Goal: Use online tool/utility: Utilize a website feature to perform a specific function

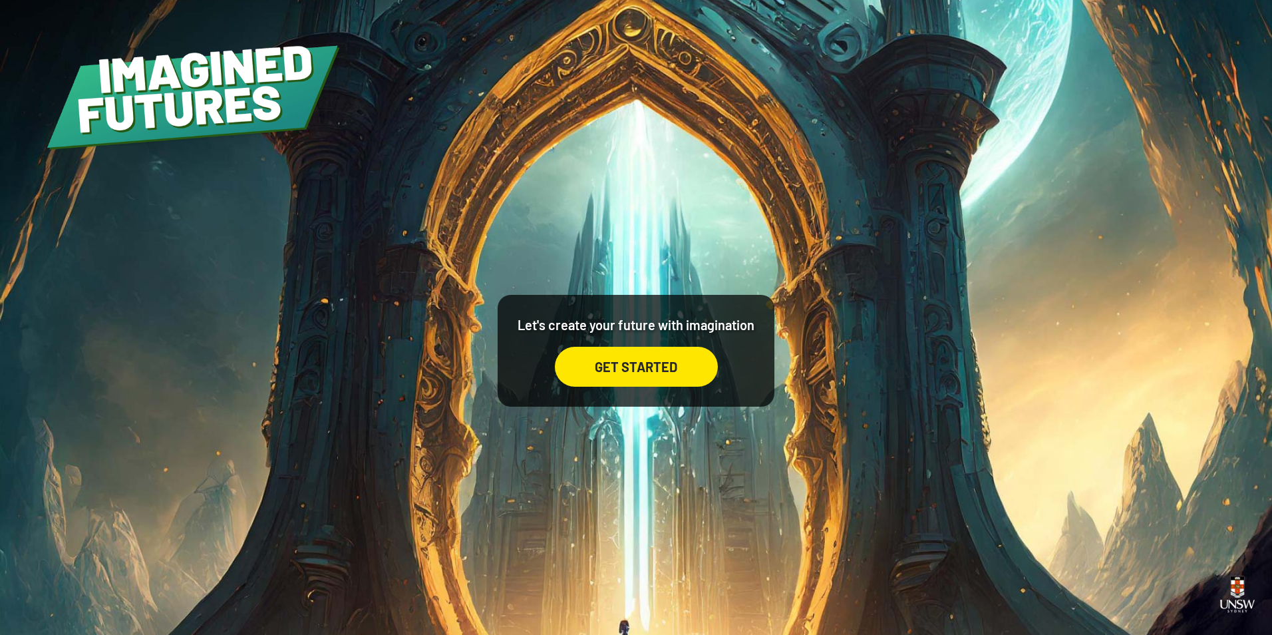
click at [628, 368] on div "GET STARTED" at bounding box center [636, 367] width 163 height 40
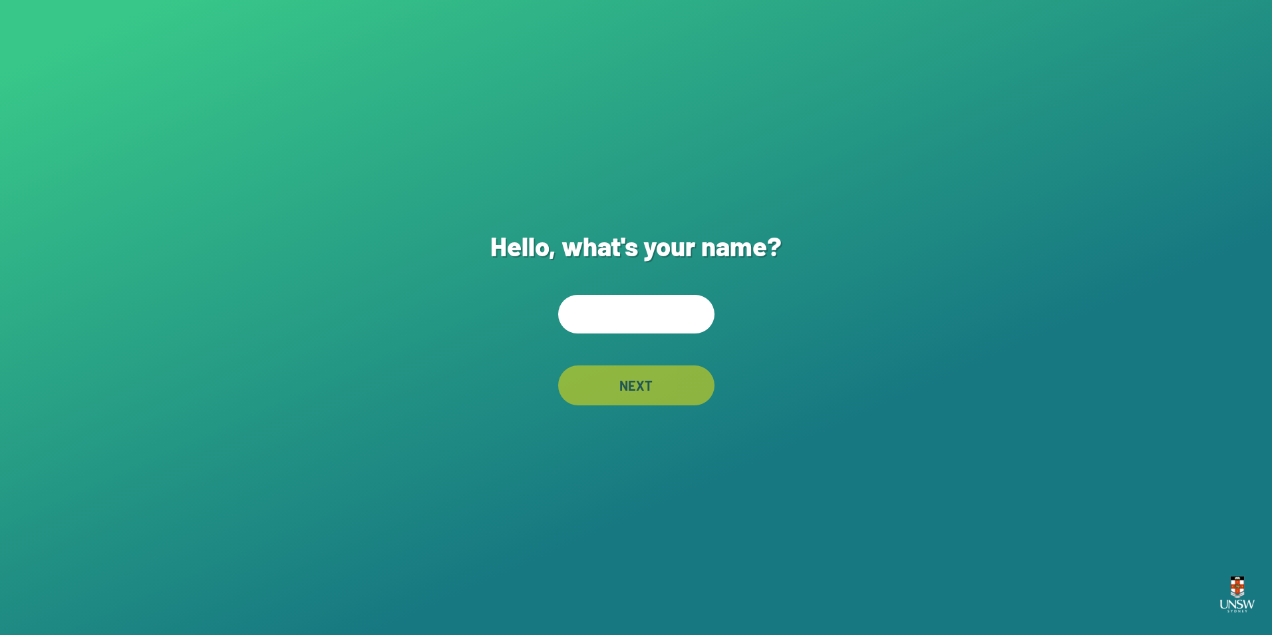
click at [641, 317] on input "text" at bounding box center [636, 314] width 156 height 39
type input "********"
click at [623, 389] on div "NEXT" at bounding box center [636, 385] width 156 height 40
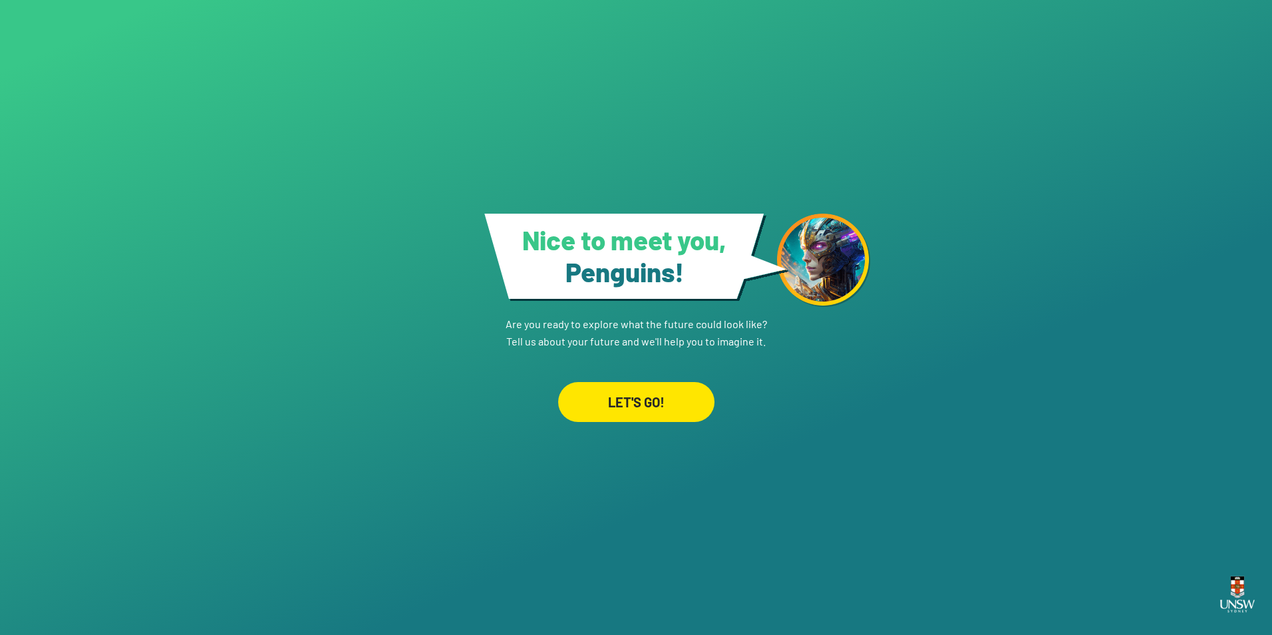
click at [625, 393] on div "LET'S GO!" at bounding box center [636, 402] width 156 height 40
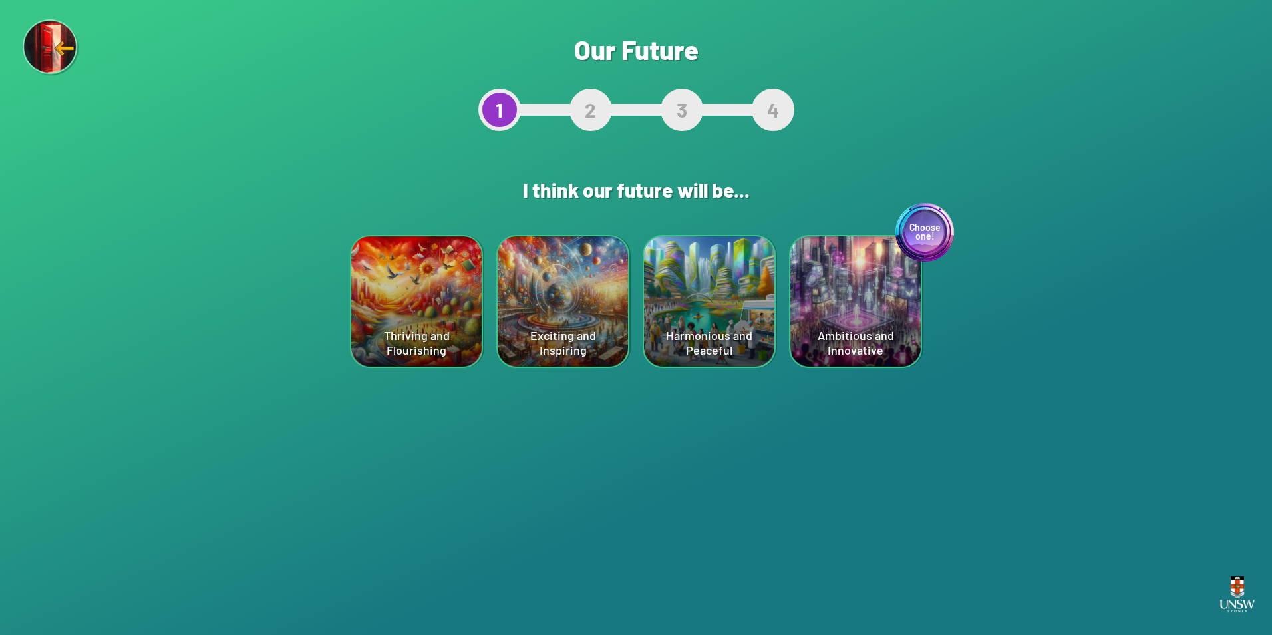
click at [423, 299] on div "Thriving and Flourishing" at bounding box center [416, 301] width 130 height 130
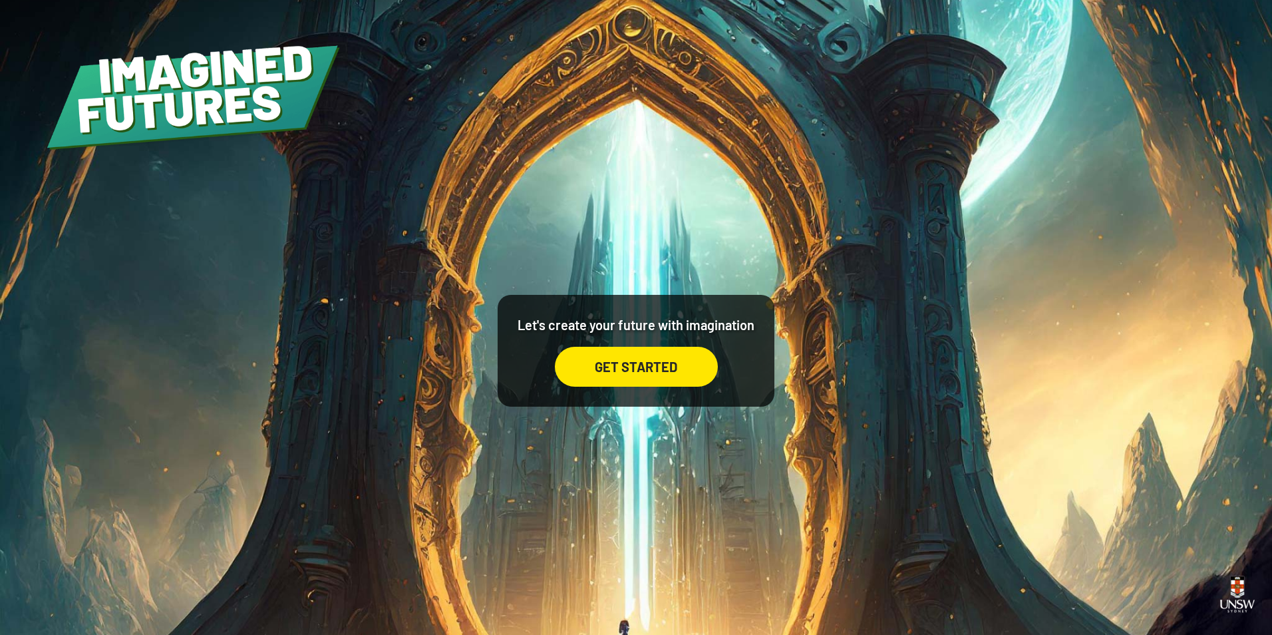
click at [647, 354] on div "GET STARTED" at bounding box center [636, 367] width 163 height 40
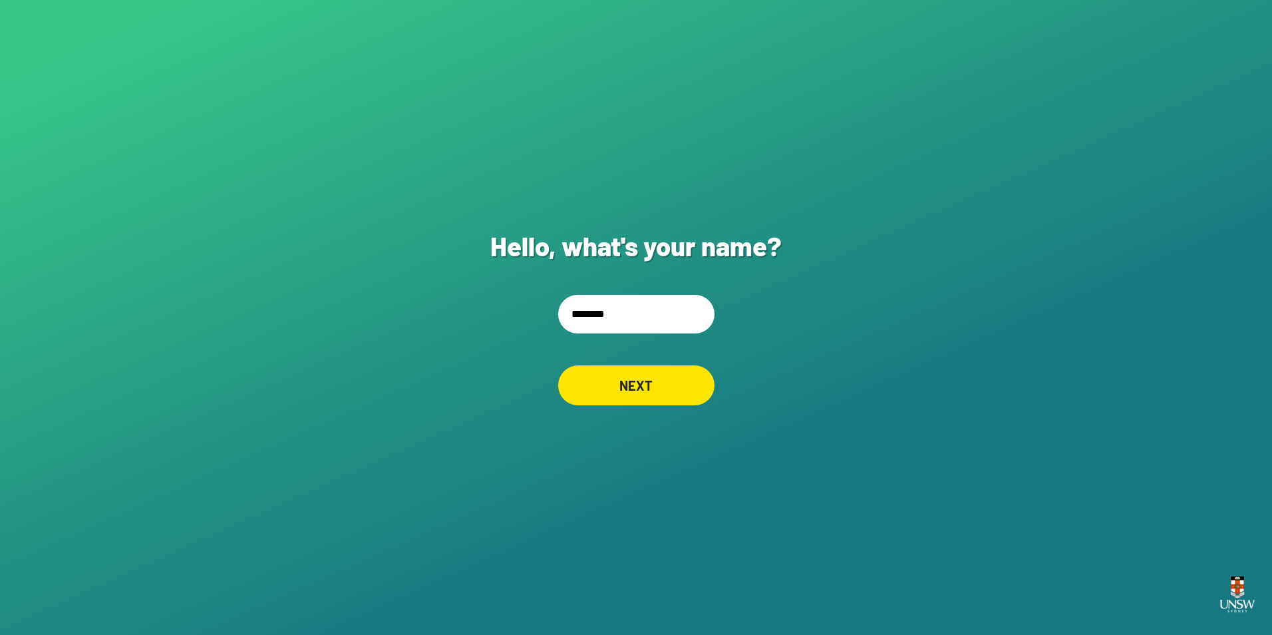
click at [613, 383] on div "NEXT" at bounding box center [636, 385] width 156 height 40
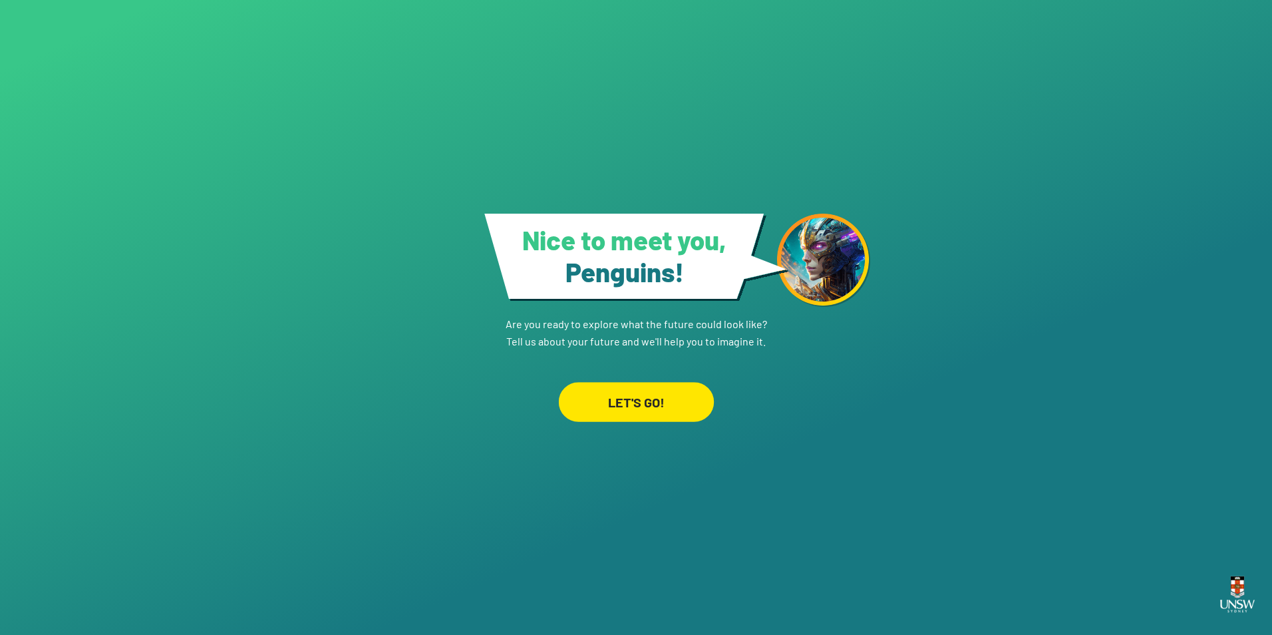
click at [610, 405] on div "LET'S GO!" at bounding box center [635, 402] width 155 height 40
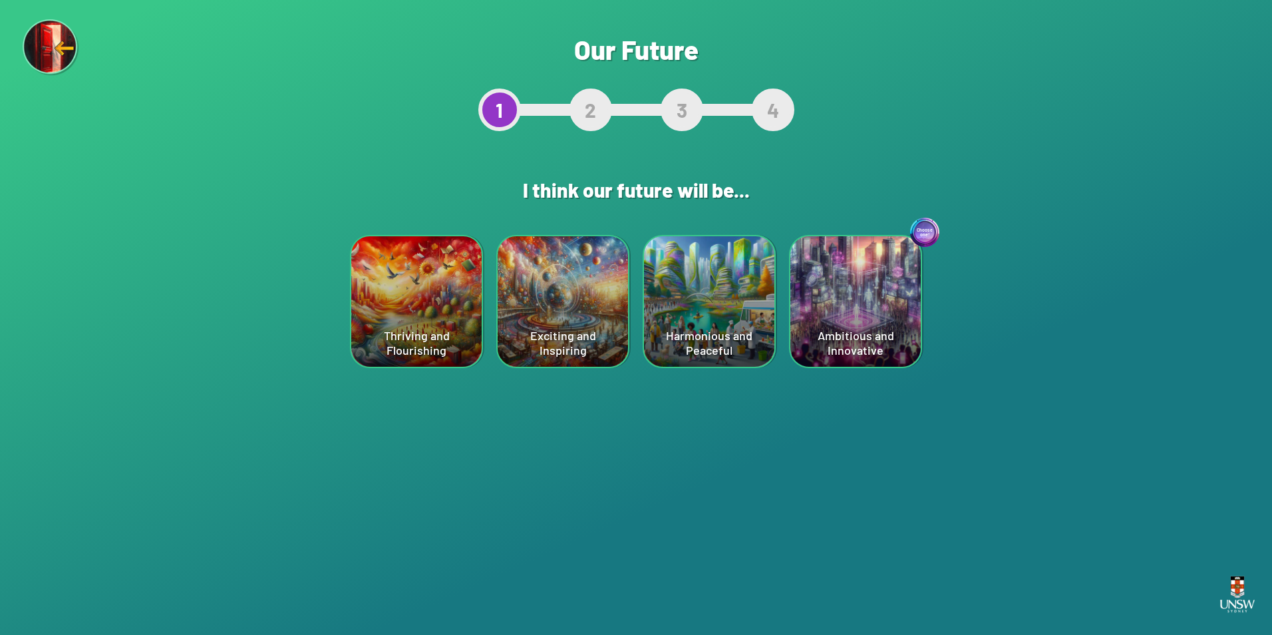
drag, startPoint x: 403, startPoint y: 337, endPoint x: 500, endPoint y: 398, distance: 114.8
click at [403, 337] on div "Thriving and Flourishing" at bounding box center [416, 301] width 130 height 130
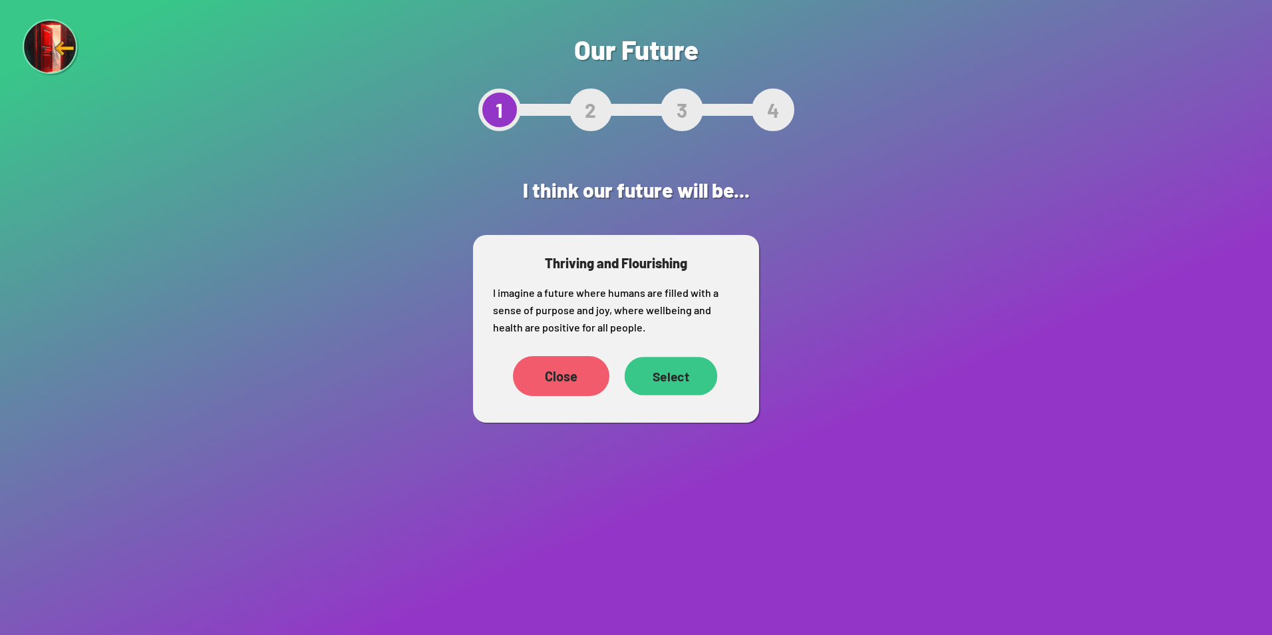
click at [661, 370] on div "Select" at bounding box center [671, 376] width 93 height 39
click at [690, 384] on div "Select" at bounding box center [671, 376] width 96 height 40
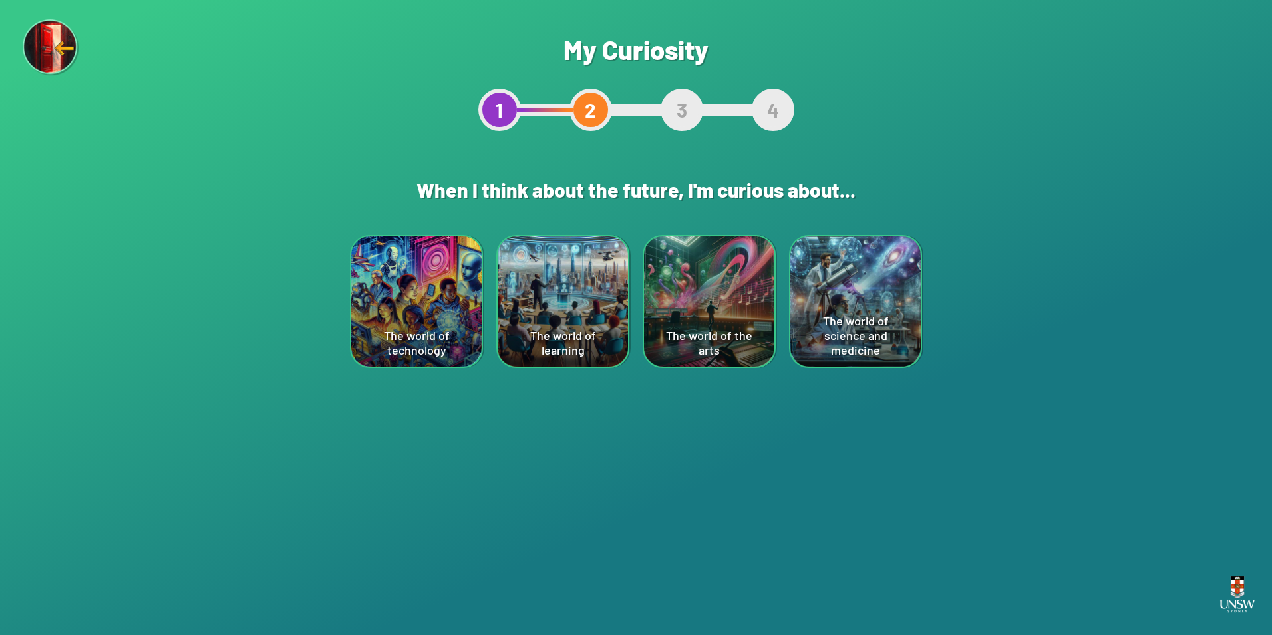
click at [440, 313] on div "The world of technology" at bounding box center [416, 301] width 130 height 130
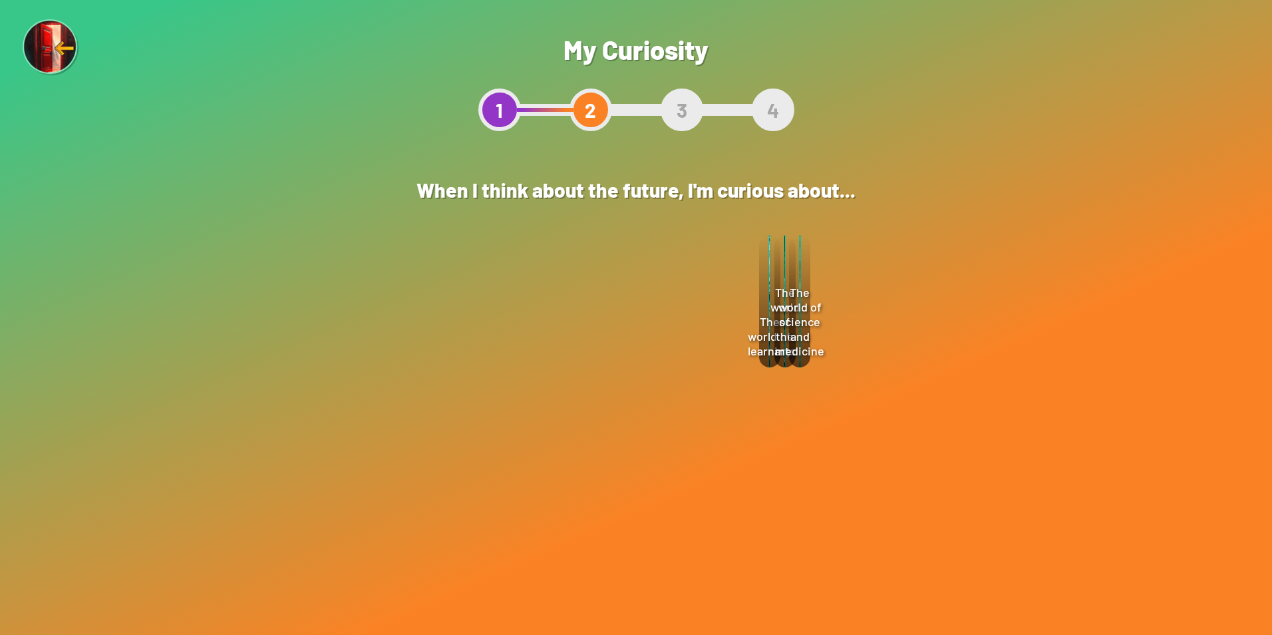
click at [664, 380] on div "Select" at bounding box center [669, 375] width 96 height 41
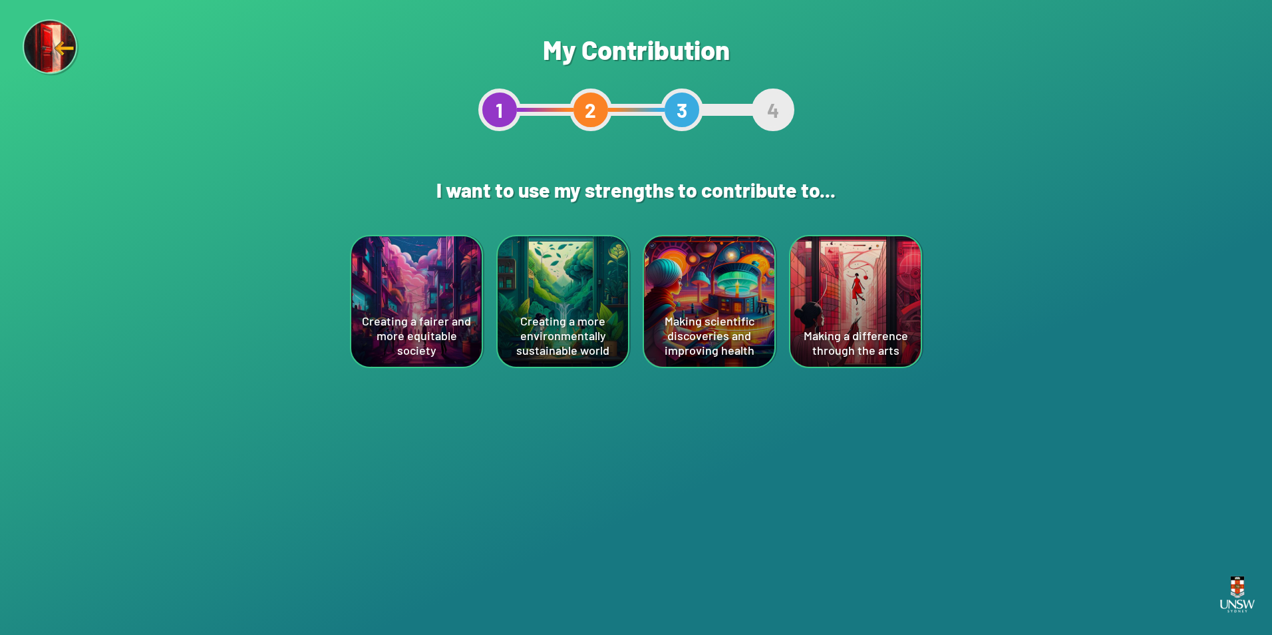
click at [655, 379] on div "Are you sure? This will reset your answers Yes, Redo Never mind My Contribution…" at bounding box center [636, 317] width 1272 height 635
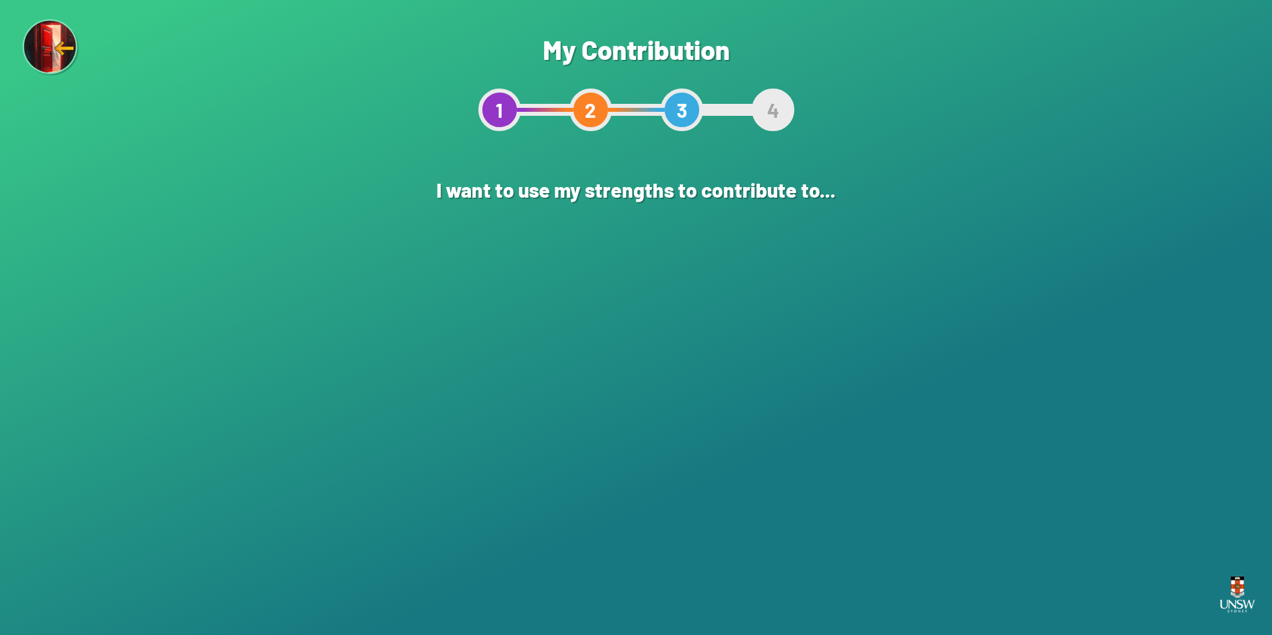
click at [414, 325] on div "Creating a fairer and more equitable society" at bounding box center [416, 301] width 130 height 130
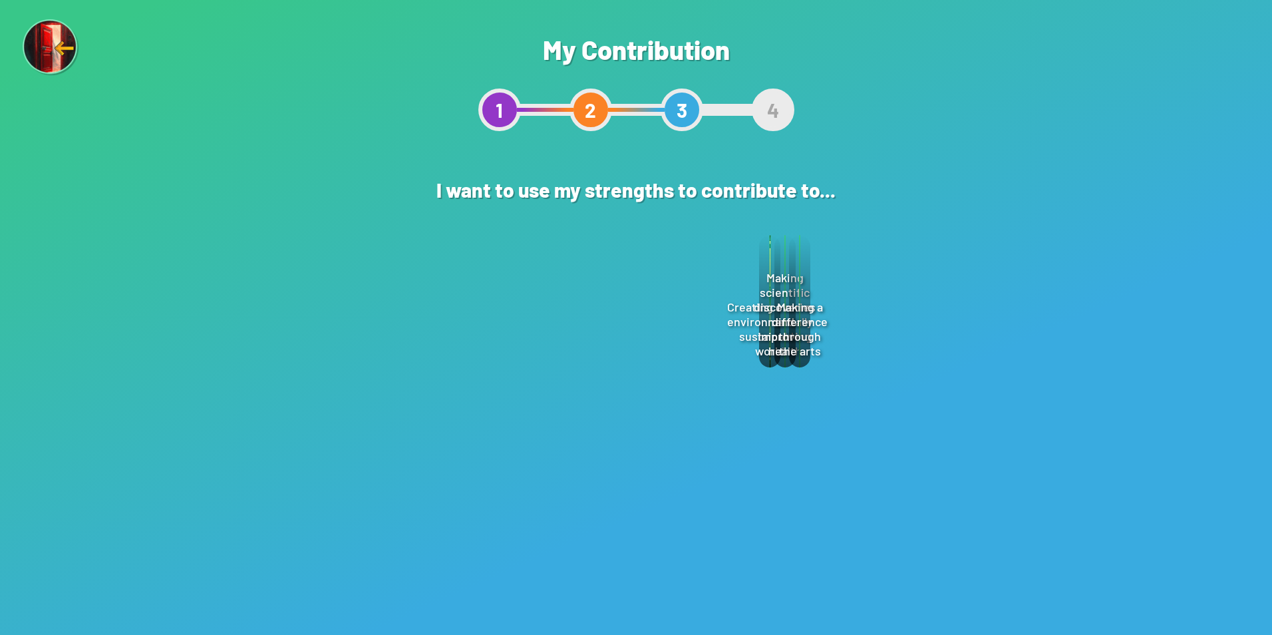
click at [700, 397] on div "Select" at bounding box center [669, 391] width 96 height 41
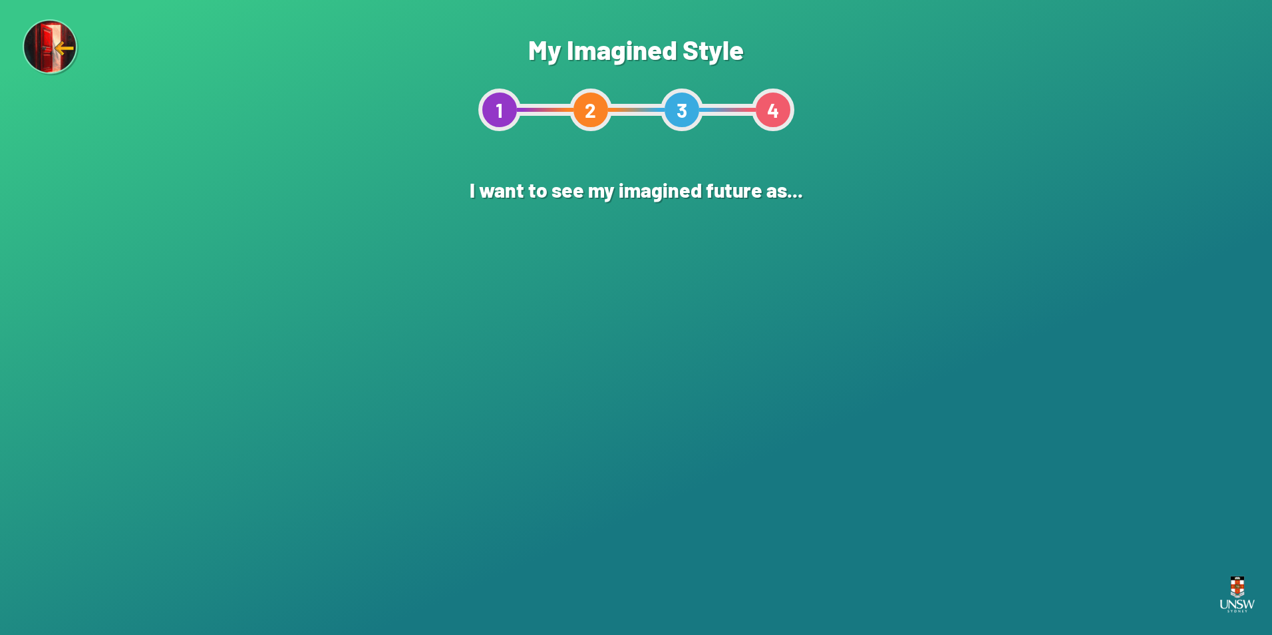
drag, startPoint x: 517, startPoint y: 328, endPoint x: 549, endPoint y: 335, distance: 32.8
click at [516, 328] on div "An Artwork" at bounding box center [490, 301] width 130 height 130
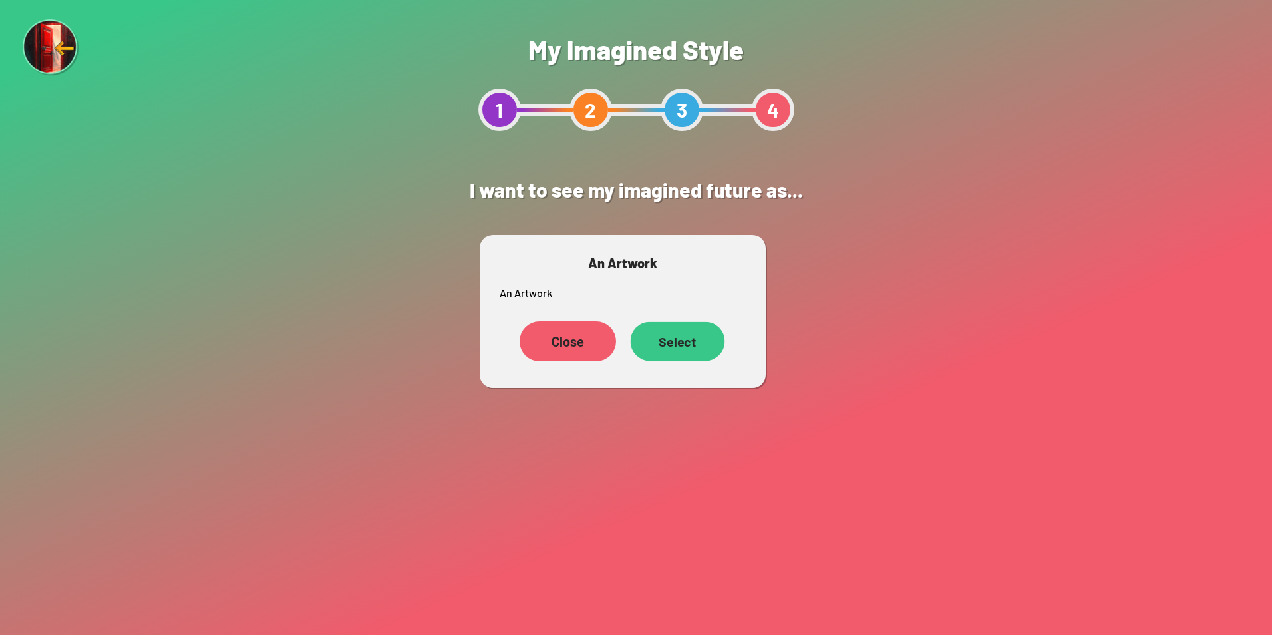
click at [709, 354] on div "Select" at bounding box center [678, 341] width 94 height 39
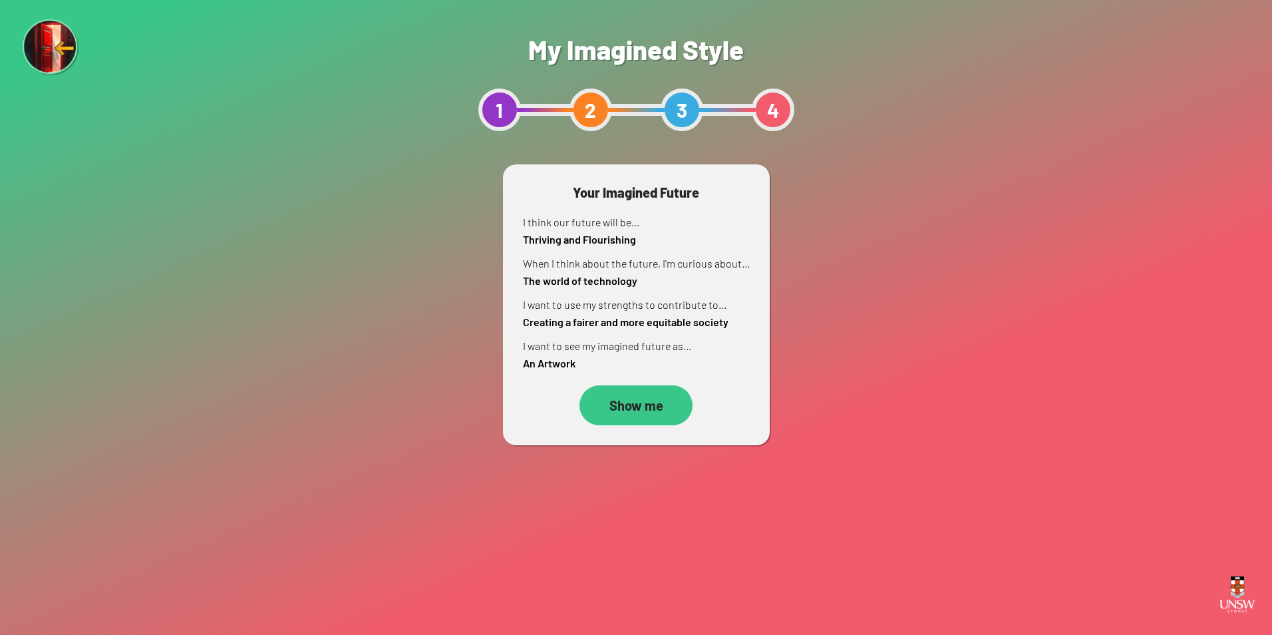
click at [649, 415] on div "Show me" at bounding box center [636, 405] width 113 height 40
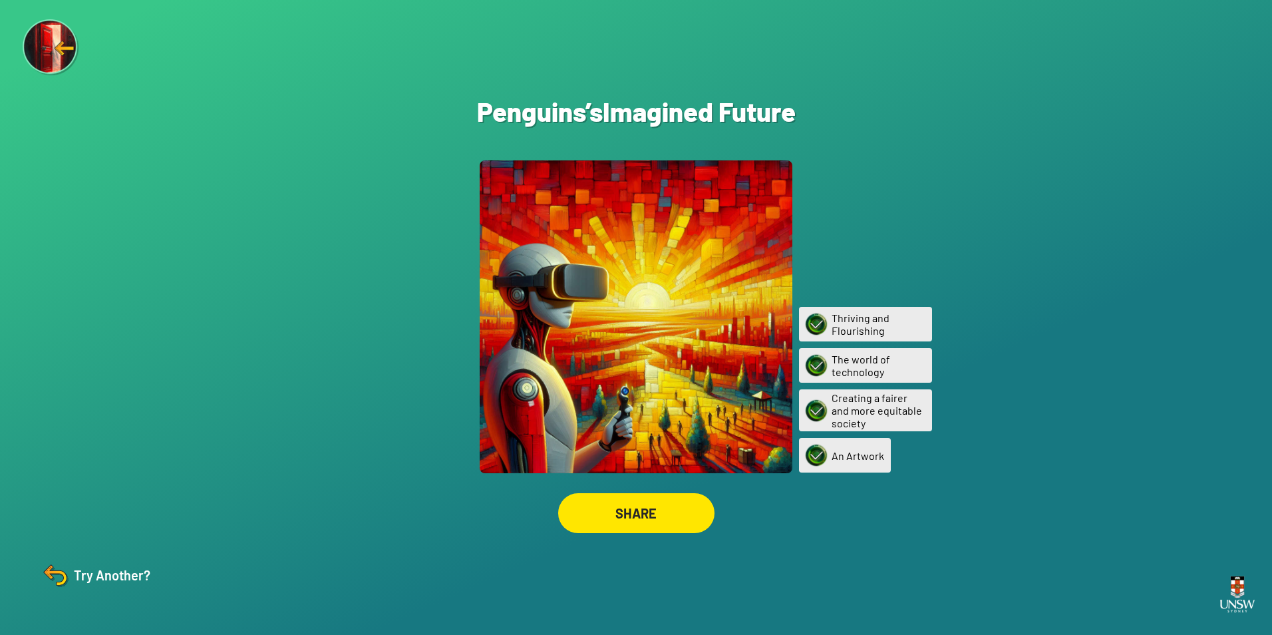
click at [646, 513] on div "SHARE" at bounding box center [636, 513] width 156 height 40
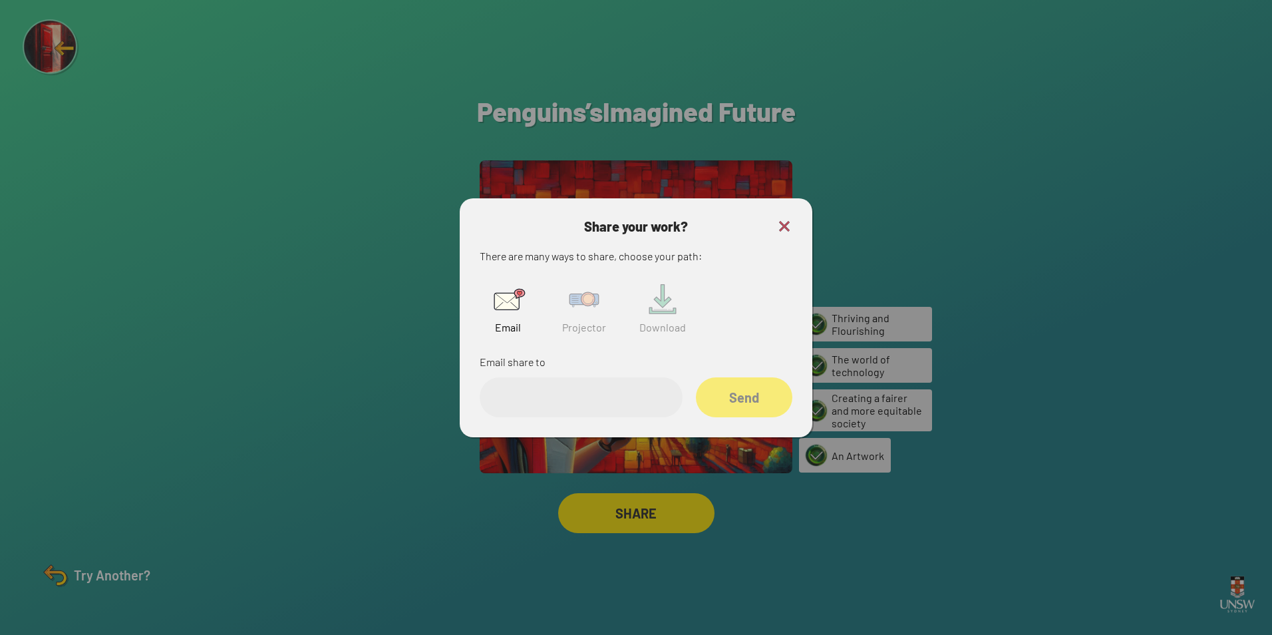
click at [592, 407] on input "email" at bounding box center [581, 397] width 203 height 40
click at [584, 301] on img at bounding box center [584, 299] width 43 height 43
click at [602, 391] on input "text" at bounding box center [581, 397] width 203 height 40
paste input "******"
click at [766, 386] on div "Share" at bounding box center [744, 397] width 96 height 40
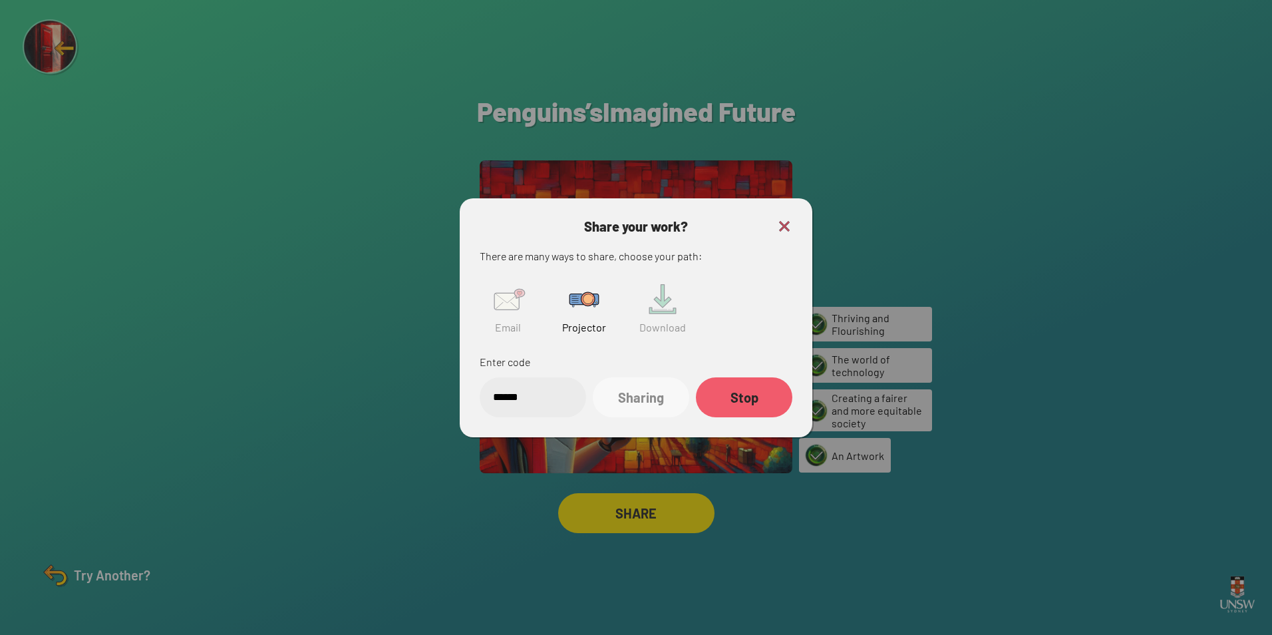
click at [495, 399] on input "******" at bounding box center [533, 397] width 106 height 40
click at [544, 402] on input "******" at bounding box center [533, 397] width 106 height 40
paste input "text"
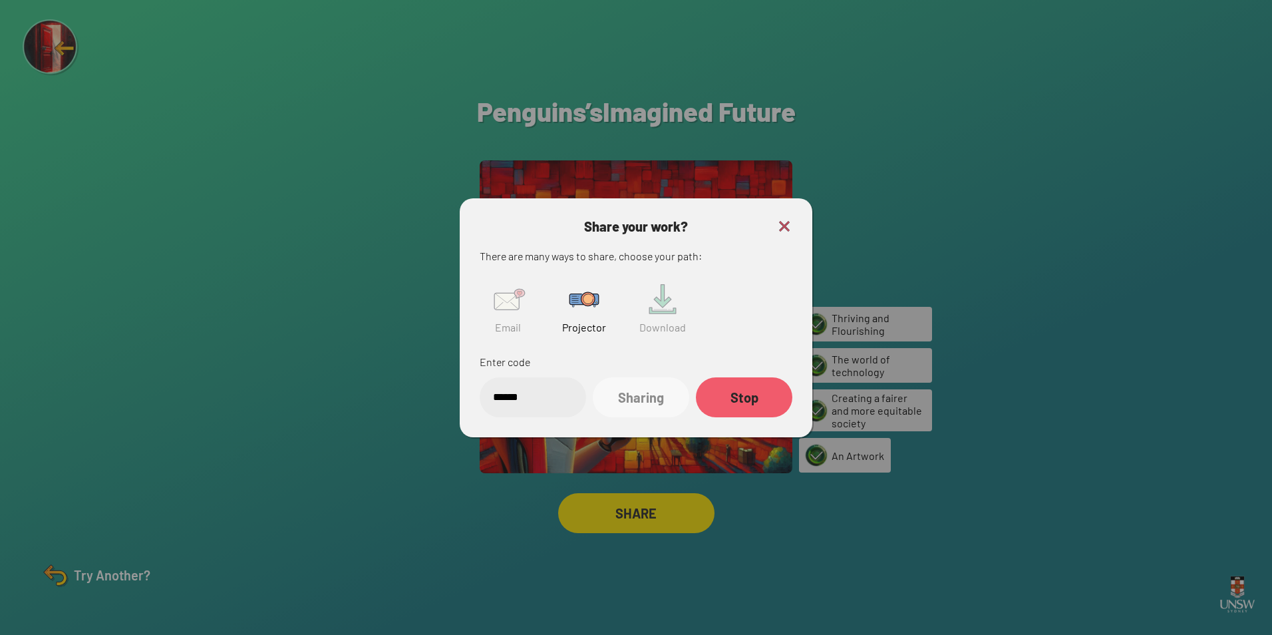
type input "******"
click at [796, 518] on div at bounding box center [636, 317] width 1272 height 635
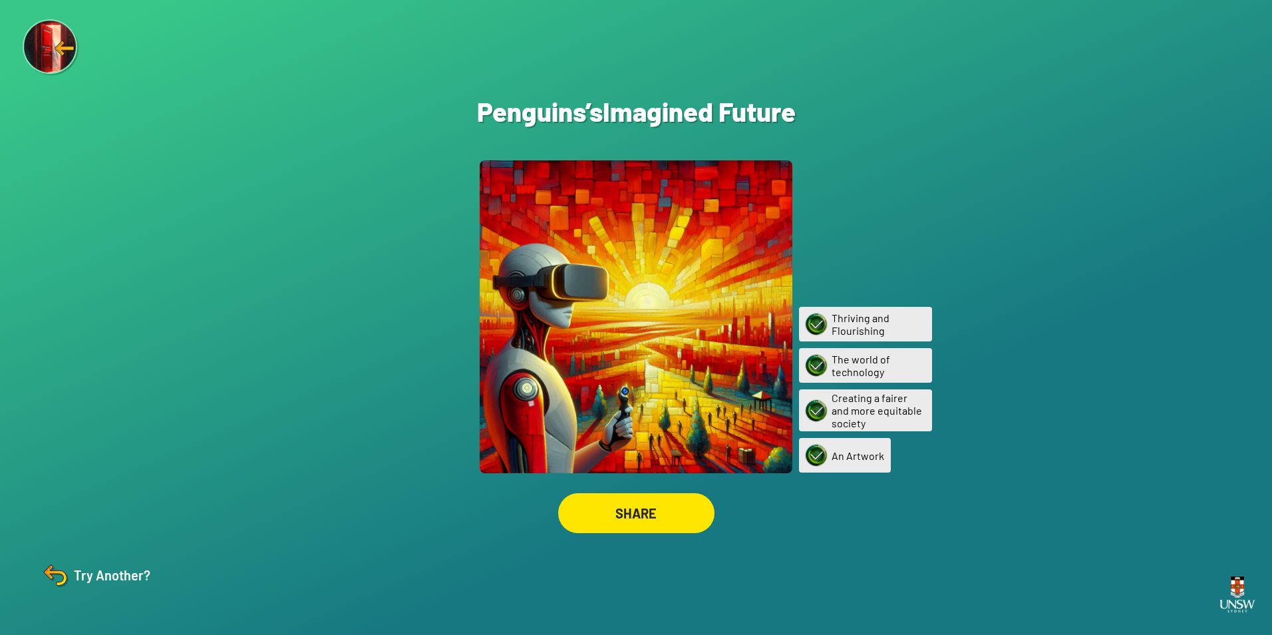
click at [655, 516] on div "SHARE" at bounding box center [636, 513] width 156 height 40
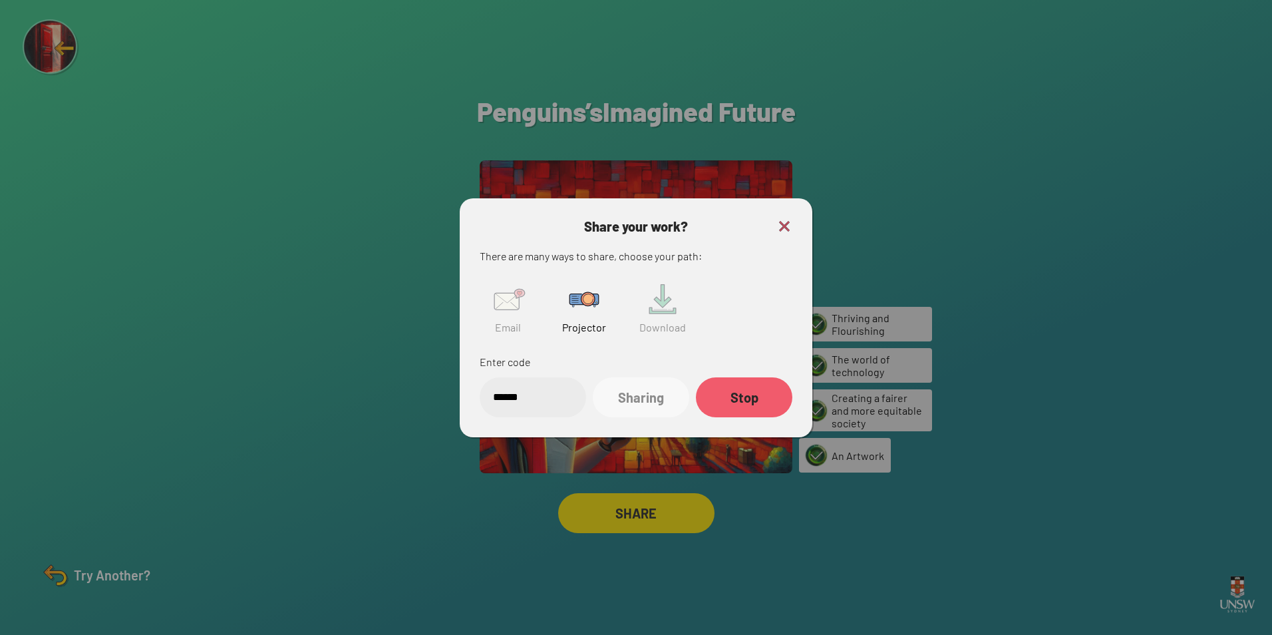
click at [722, 402] on div "Stop" at bounding box center [744, 397] width 96 height 40
click at [763, 403] on div "Share" at bounding box center [744, 397] width 96 height 40
click at [783, 228] on img at bounding box center [785, 226] width 16 height 16
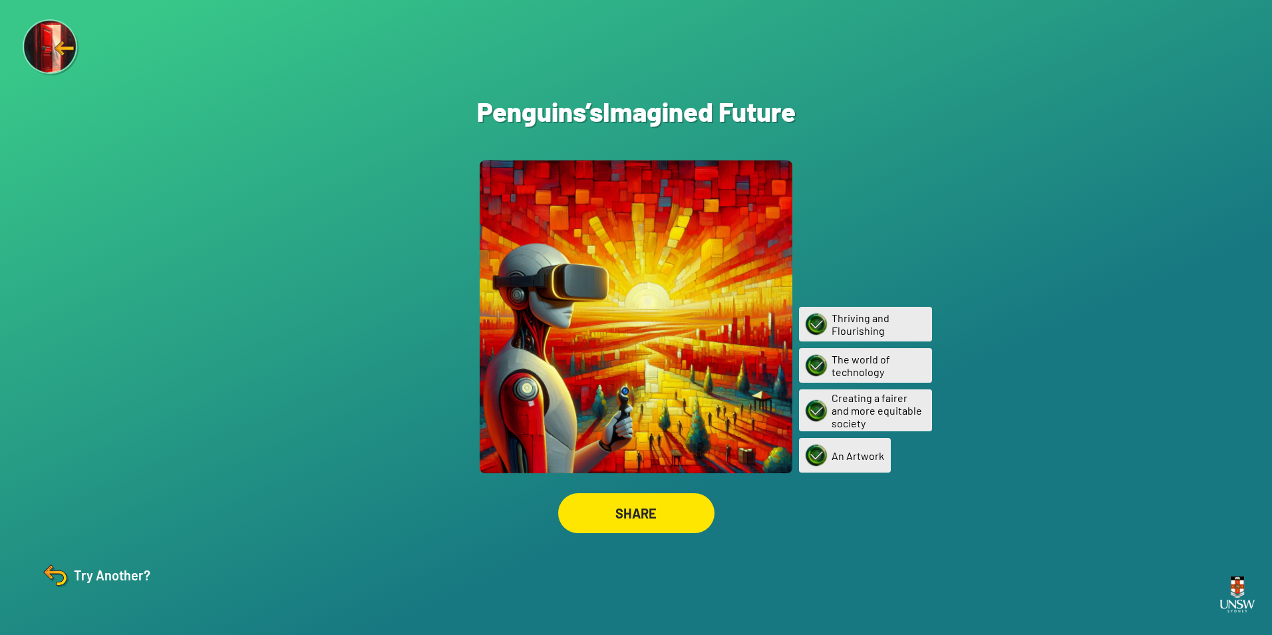
click at [46, 43] on img at bounding box center [51, 47] width 57 height 57
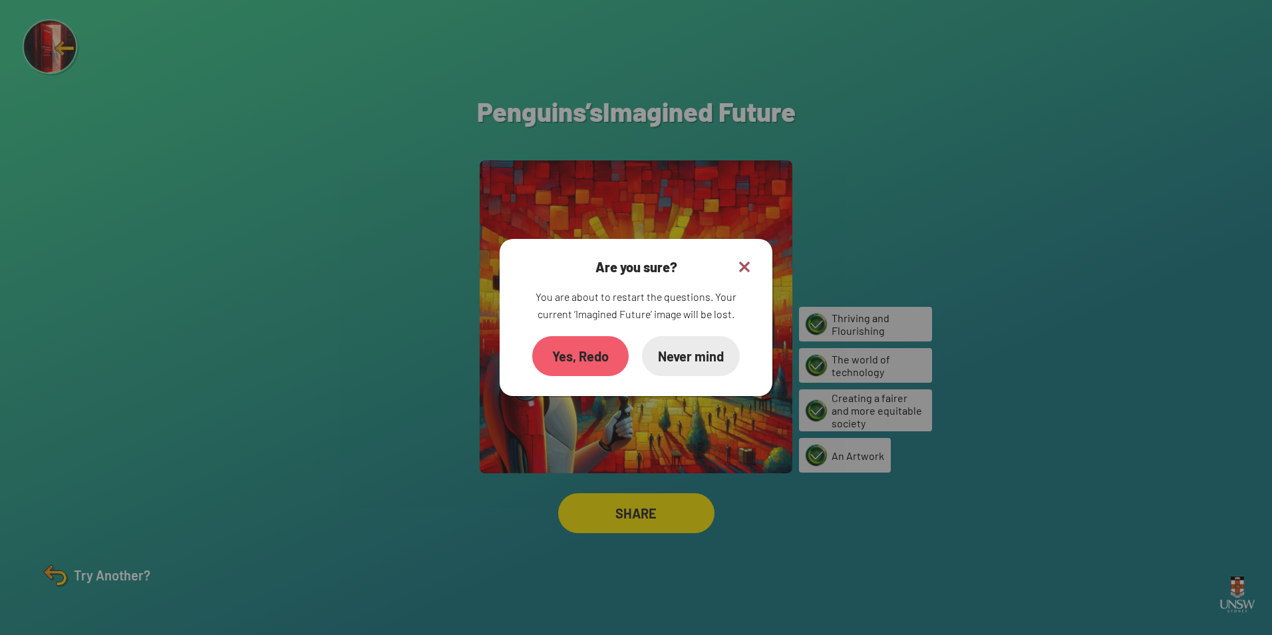
click at [593, 358] on div "Yes, Redo" at bounding box center [580, 356] width 96 height 40
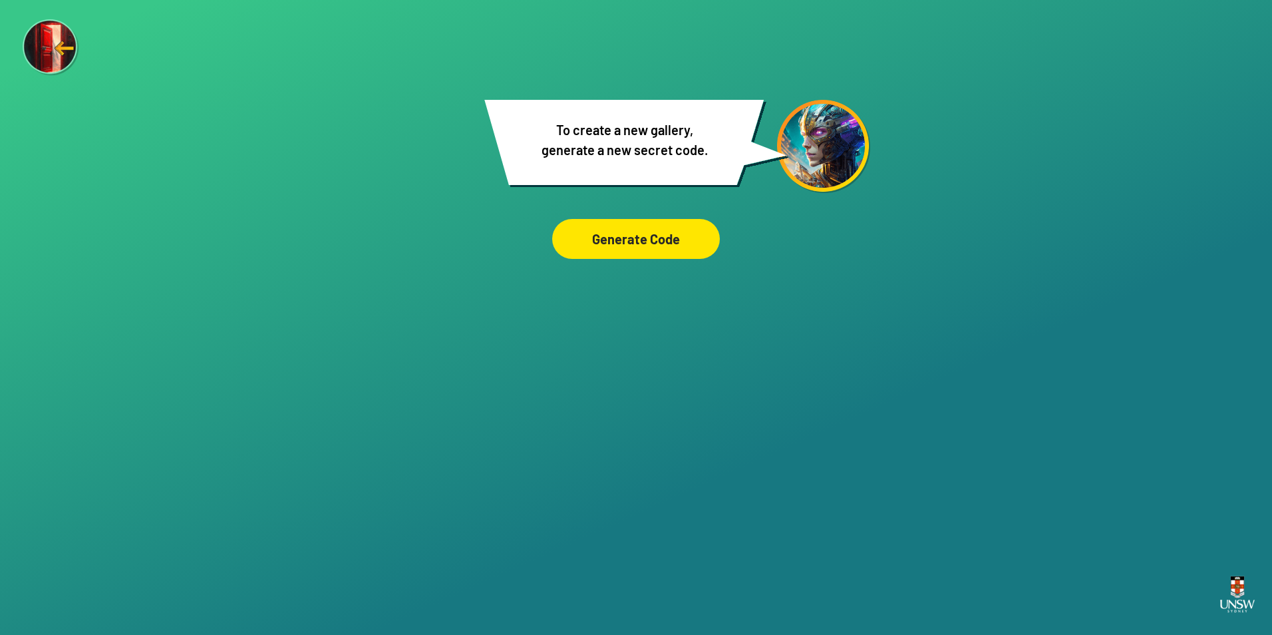
click at [678, 249] on div "Generate Code" at bounding box center [636, 239] width 168 height 40
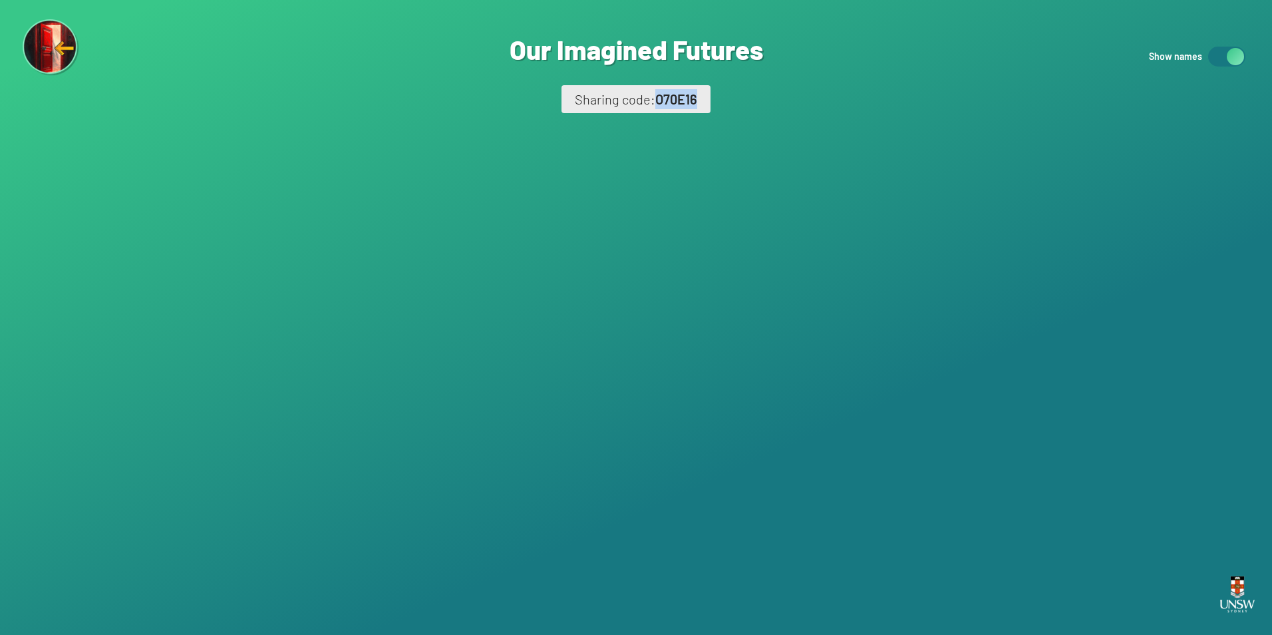
drag, startPoint x: 655, startPoint y: 95, endPoint x: 710, endPoint y: 87, distance: 55.1
click at [710, 87] on div "Sharing code: O70E16" at bounding box center [636, 99] width 149 height 28
copy span "O70E16"
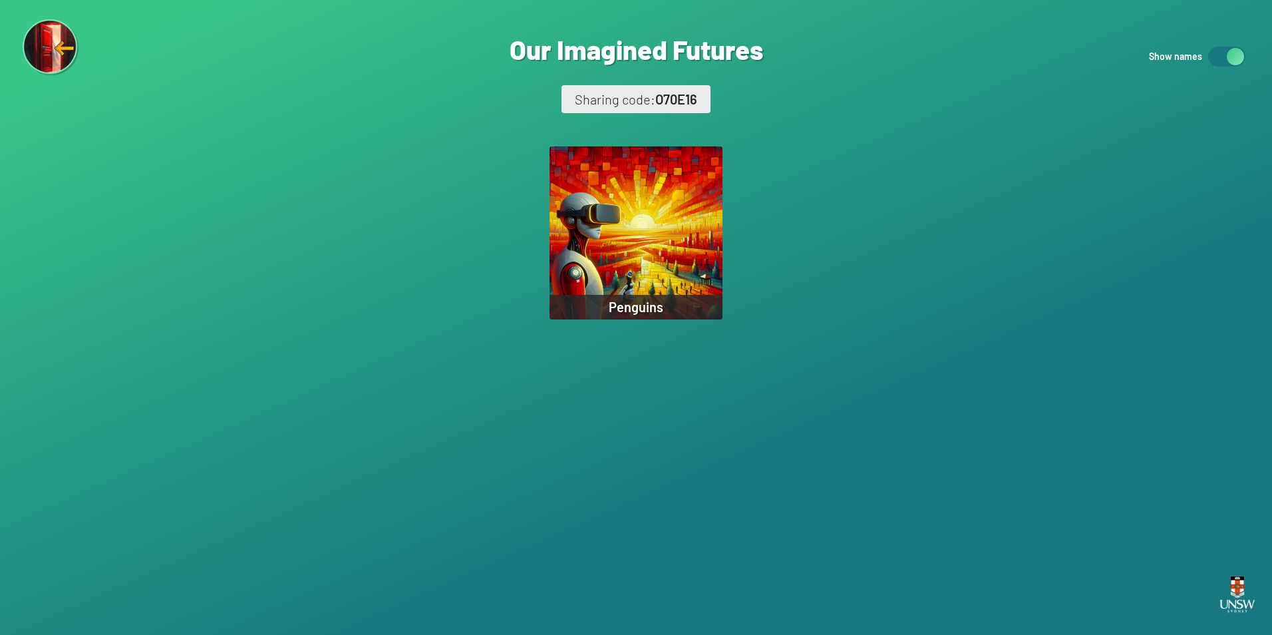
click at [820, 390] on div "Are you sure? You are about to remove this image from the ‘Our Imagined Futures…" at bounding box center [636, 317] width 1272 height 635
drag, startPoint x: 658, startPoint y: 99, endPoint x: 674, endPoint y: 93, distance: 17.1
click at [674, 93] on span "O70E16" at bounding box center [676, 99] width 42 height 16
click at [957, 136] on div "Are you sure? You are about to remove this image from the ‘Our Imagined Futures…" at bounding box center [636, 317] width 1272 height 635
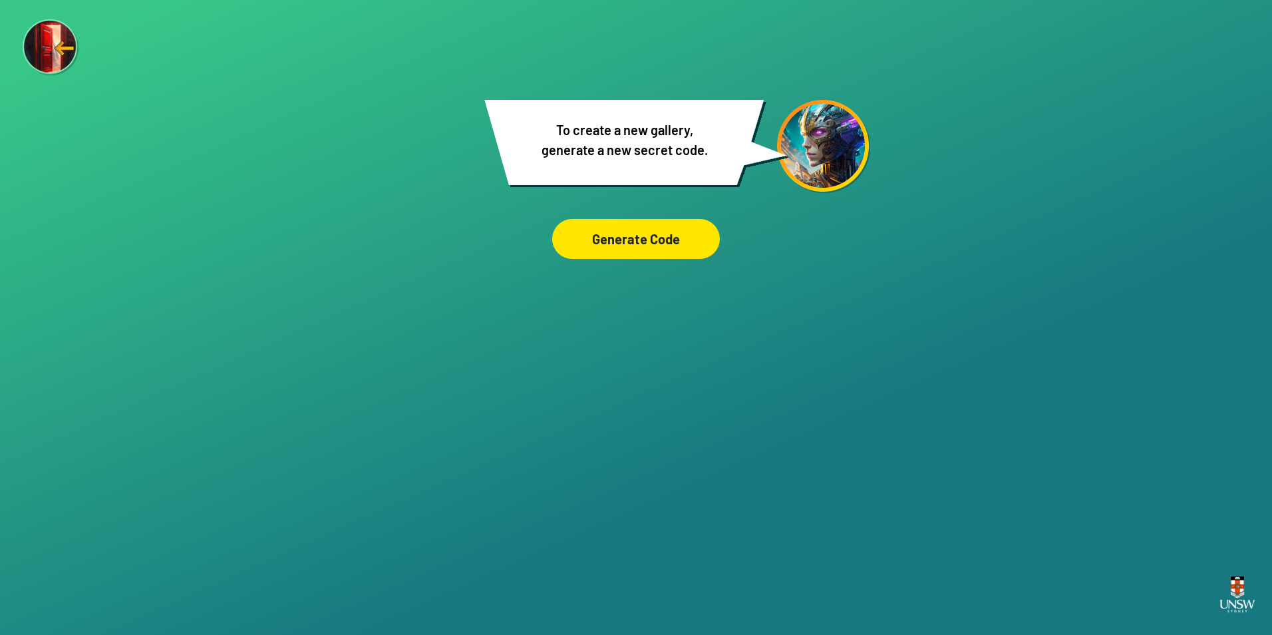
click at [673, 234] on div "Generate Code" at bounding box center [636, 239] width 168 height 40
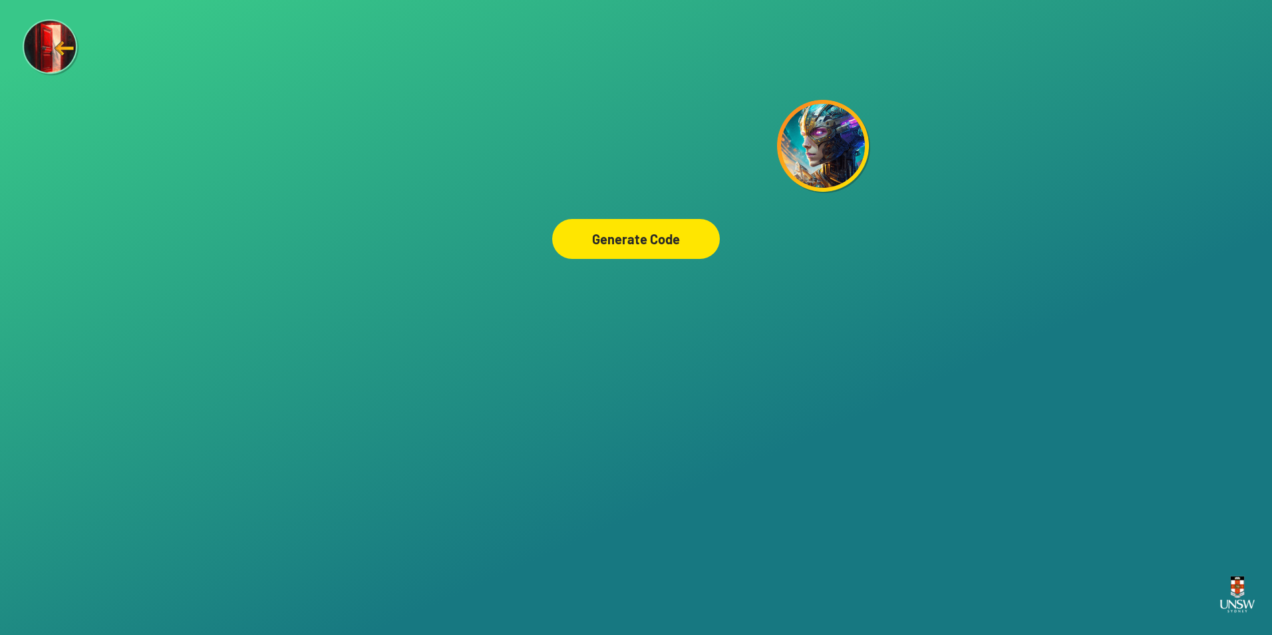
click at [604, 247] on div "Generate Code" at bounding box center [636, 239] width 168 height 40
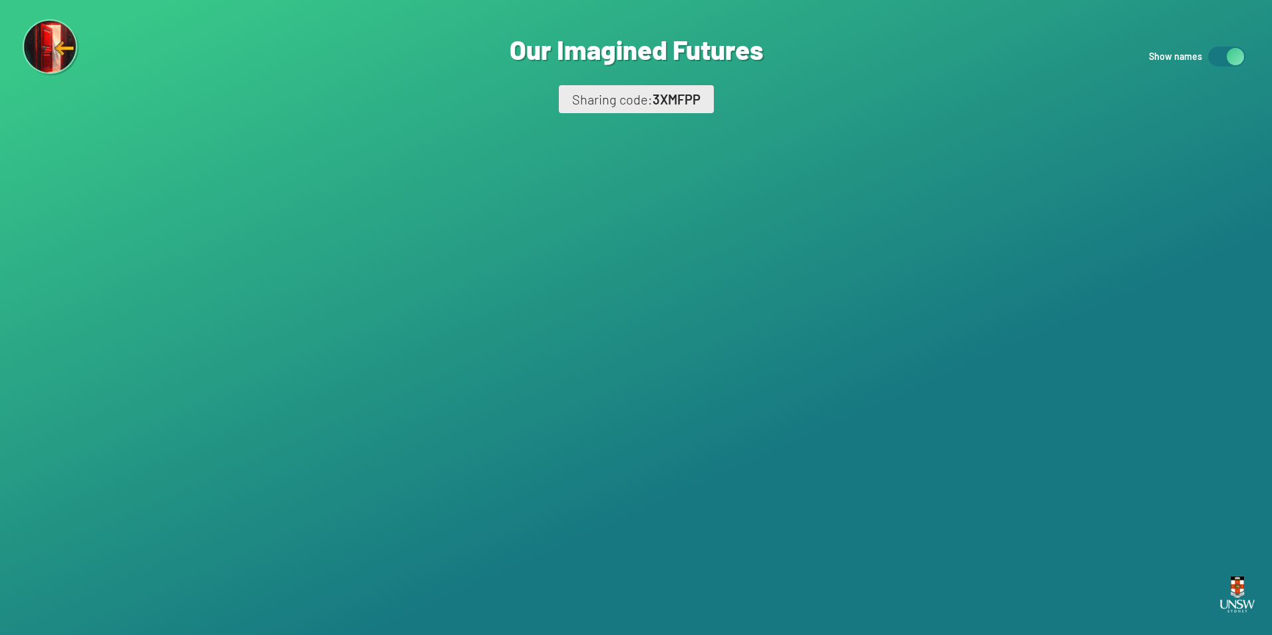
click at [663, 98] on span "3XMFPP" at bounding box center [677, 99] width 48 height 16
copy span "3XMFPP"
